Goal: Check status: Check status

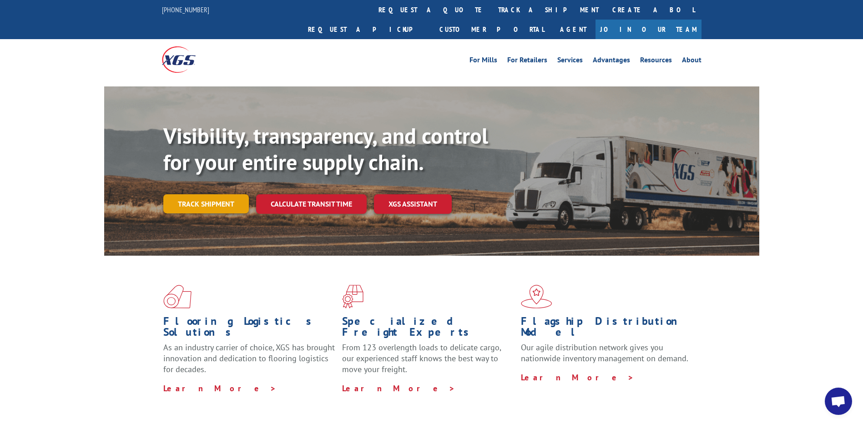
click at [228, 194] on link "Track shipment" at bounding box center [206, 203] width 86 height 19
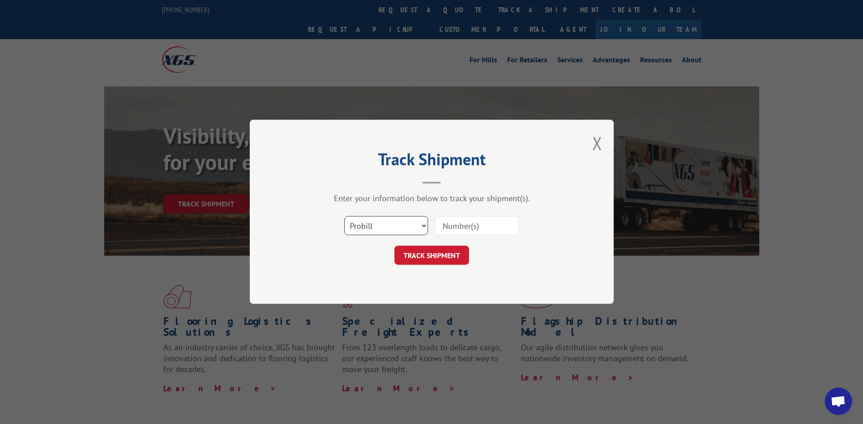
click at [386, 221] on select "Select category... Probill BOL PO" at bounding box center [386, 226] width 84 height 19
select select "bol"
click at [344, 217] on select "Select category... Probill BOL PO" at bounding box center [386, 226] width 84 height 19
click at [455, 224] on input at bounding box center [477, 226] width 84 height 19
type input "6008536"
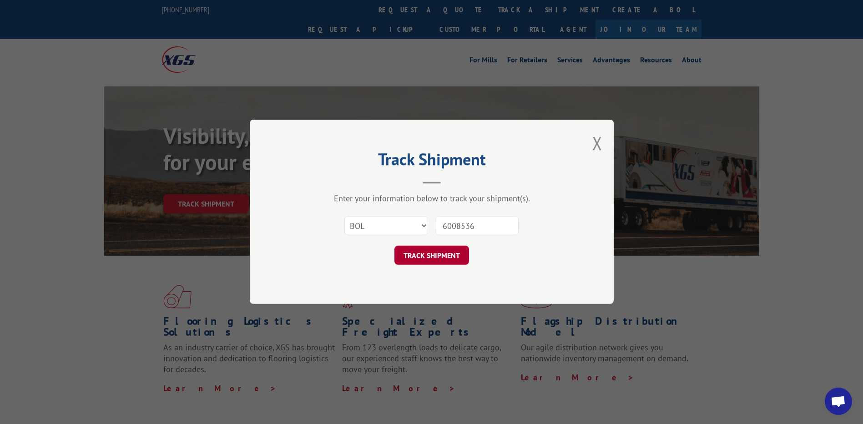
click at [452, 253] on button "TRACK SHIPMENT" at bounding box center [431, 255] width 75 height 19
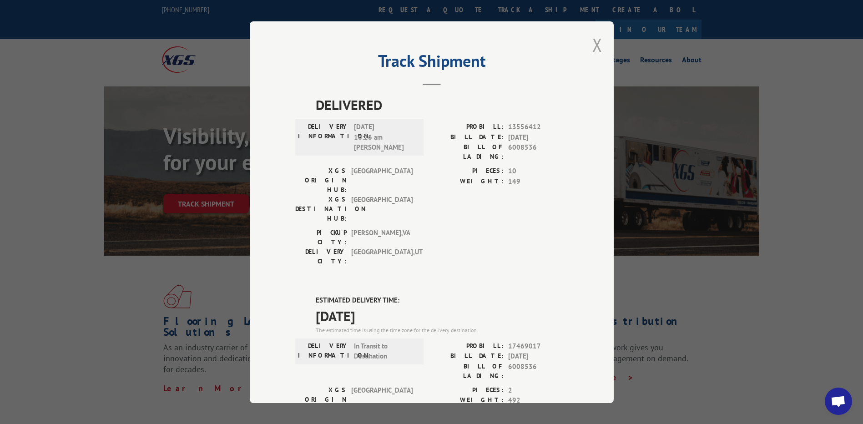
click at [595, 43] on button "Close modal" at bounding box center [597, 45] width 10 height 24
